Goal: Transaction & Acquisition: Book appointment/travel/reservation

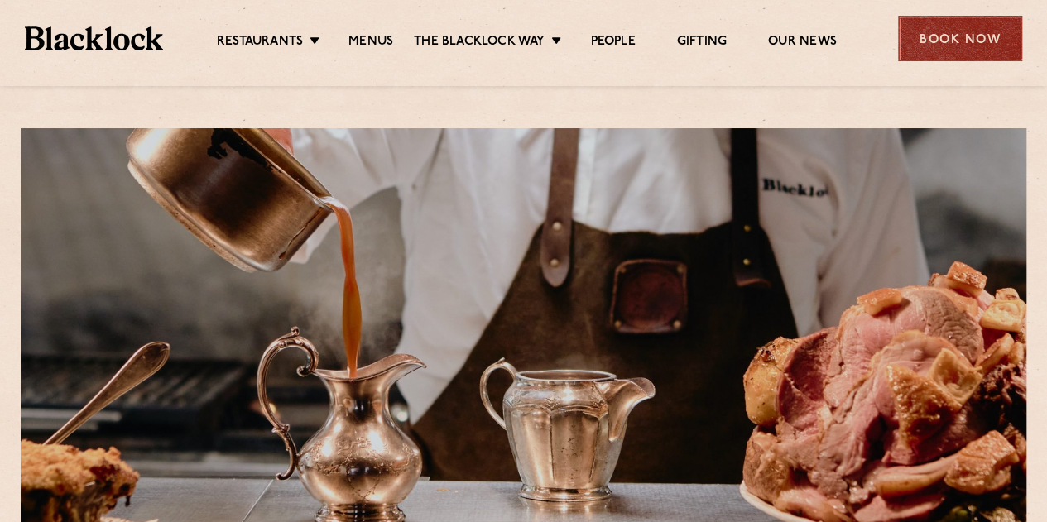
click at [935, 47] on div "Book Now" at bounding box center [960, 39] width 124 height 46
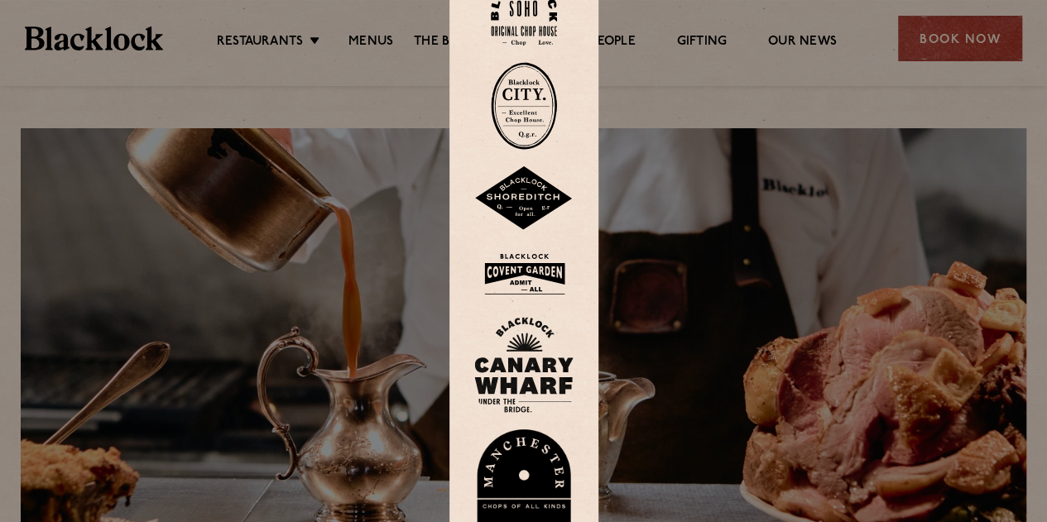
click at [522, 94] on img at bounding box center [524, 106] width 66 height 88
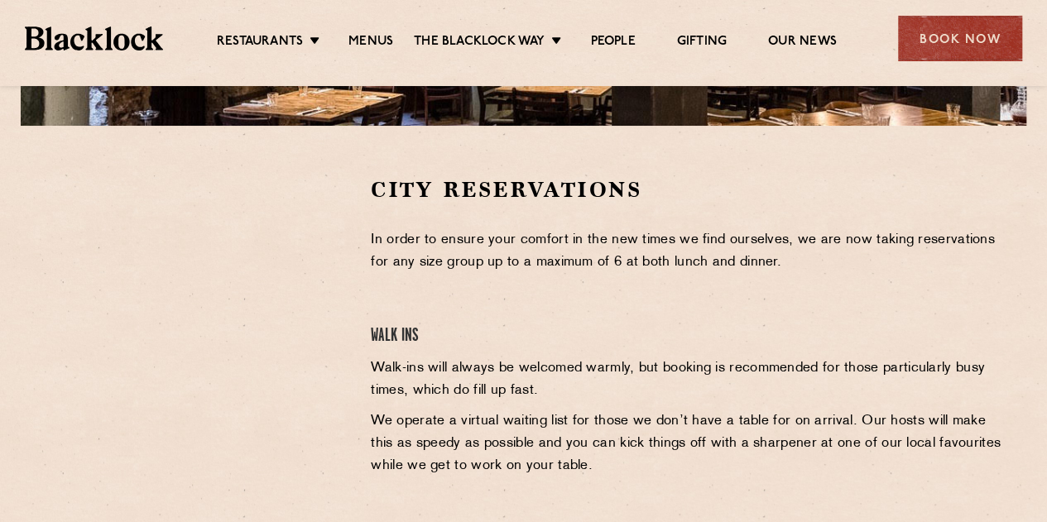
scroll to position [497, 0]
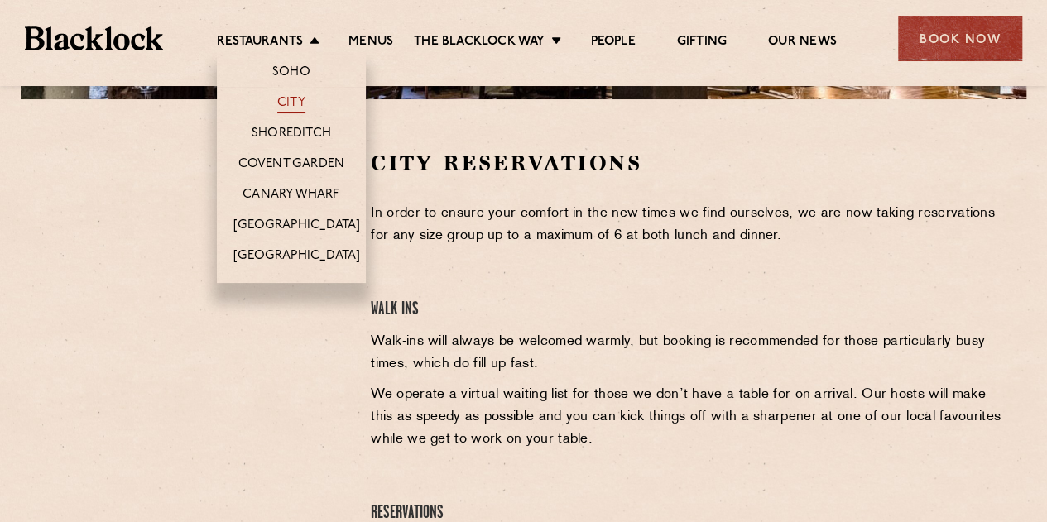
click at [286, 101] on link "City" at bounding box center [291, 104] width 28 height 18
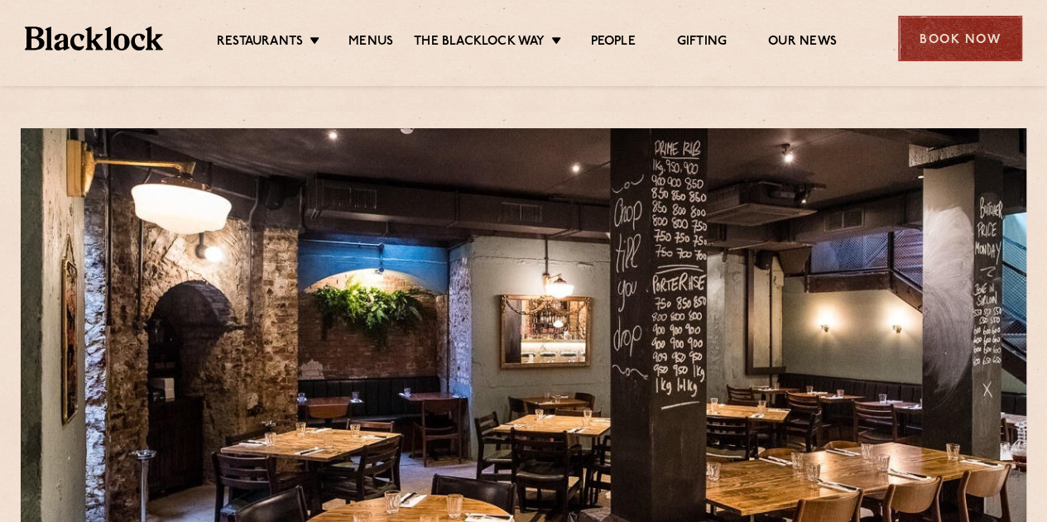
click at [928, 33] on div "Book Now" at bounding box center [960, 39] width 124 height 46
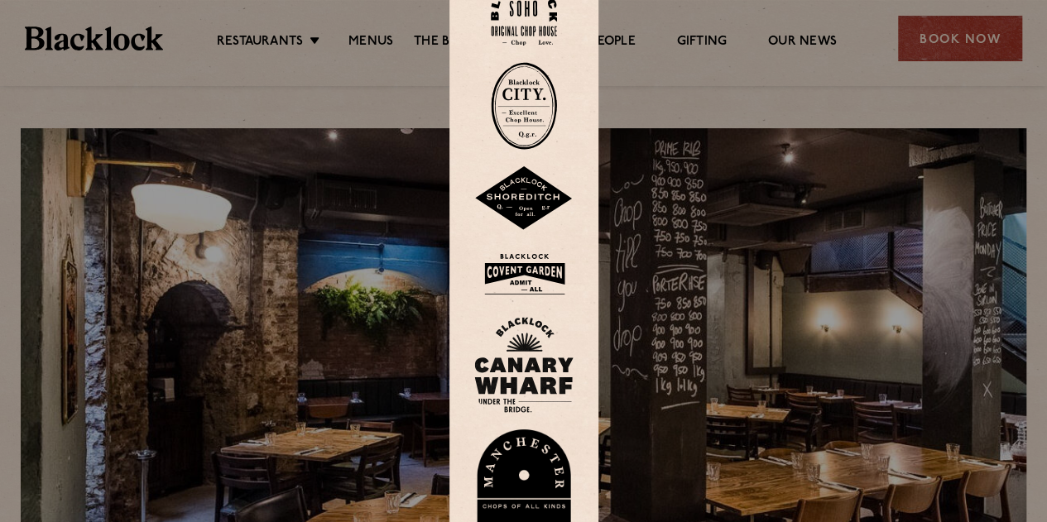
click at [530, 108] on img at bounding box center [524, 106] width 66 height 88
